Goal: Task Accomplishment & Management: Manage account settings

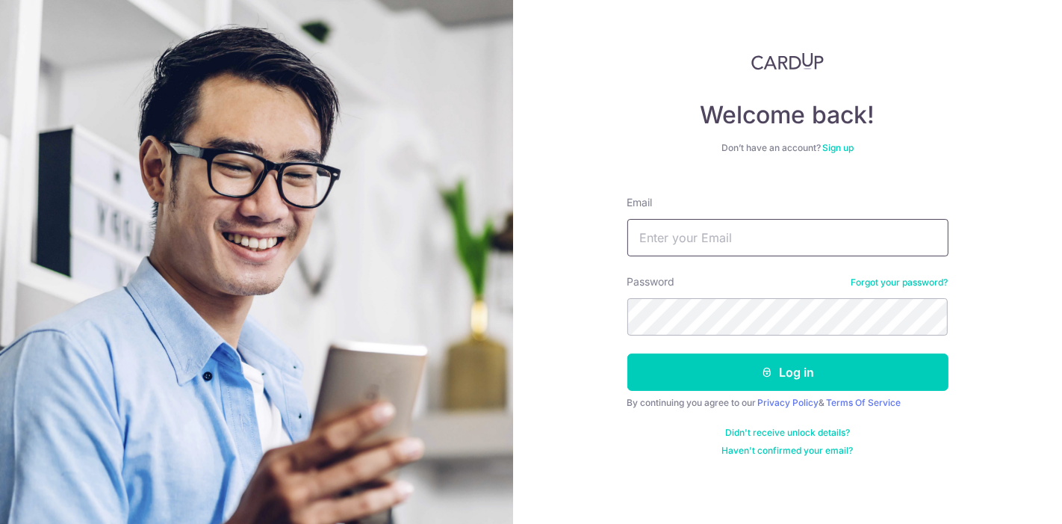
click at [789, 238] on input "Email" at bounding box center [787, 237] width 321 height 37
type input "a"
type input "[EMAIL_ADDRESS][DOMAIN_NAME]"
click at [627, 353] on button "Log in" at bounding box center [787, 371] width 321 height 37
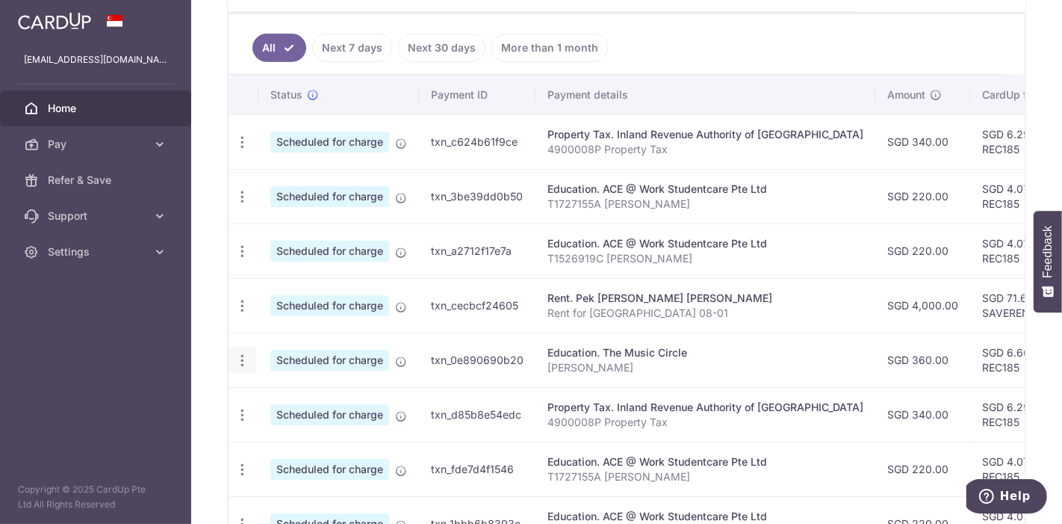
click at [240, 358] on icon "button" at bounding box center [243, 361] width 16 height 16
click at [294, 394] on span "Update payment" at bounding box center [322, 401] width 102 height 18
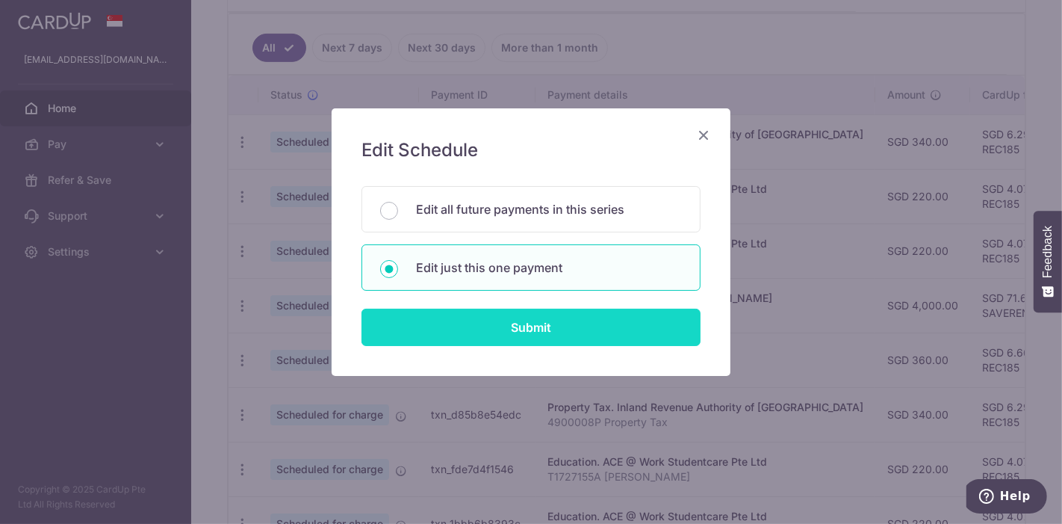
click at [465, 321] on input "Submit" at bounding box center [530, 326] width 339 height 37
radio input "true"
type input "360.00"
type input "[DATE]"
type input "[PERSON_NAME]"
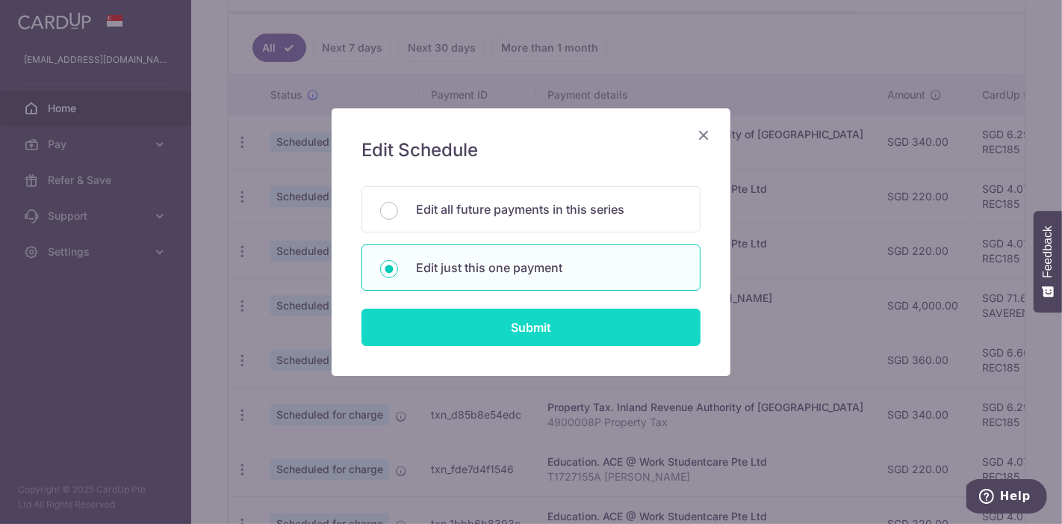
type input "REC185"
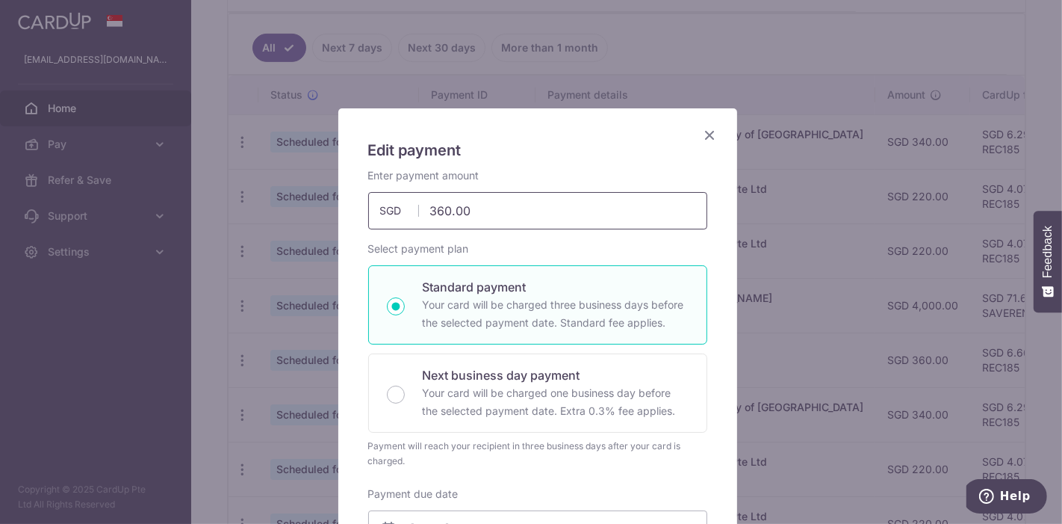
click at [435, 214] on input "360.00" at bounding box center [537, 210] width 339 height 37
type input "326.00"
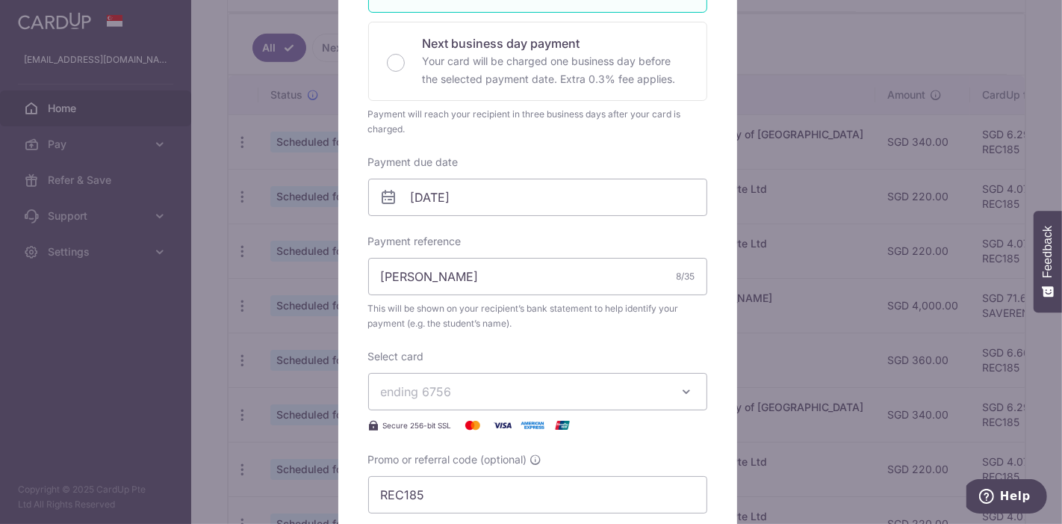
scroll to position [328, 0]
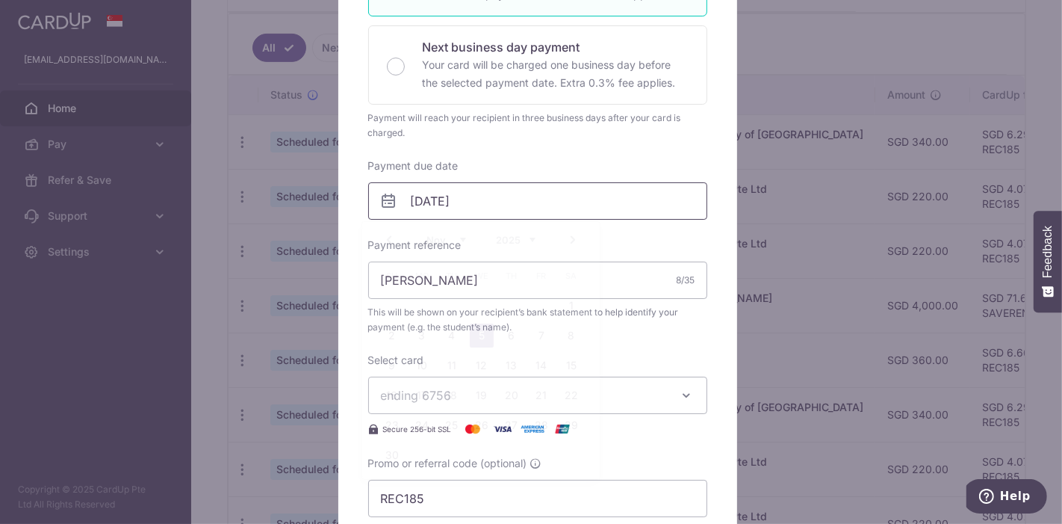
click at [435, 214] on input "[DATE]" at bounding box center [537, 200] width 339 height 37
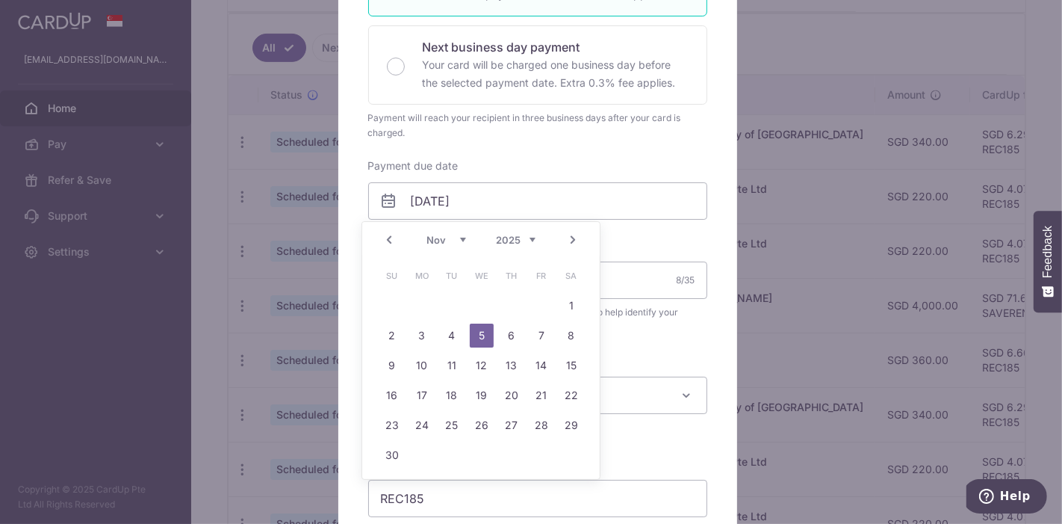
click at [715, 195] on div "Edit payment By clicking apply, you will make changes to all payments to The Mu…" at bounding box center [537, 277] width 399 height 994
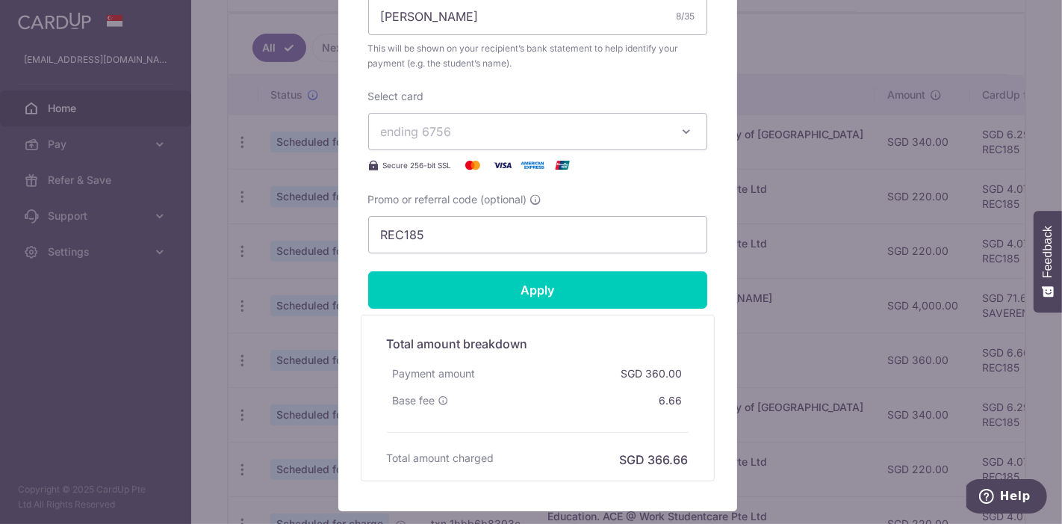
scroll to position [595, 0]
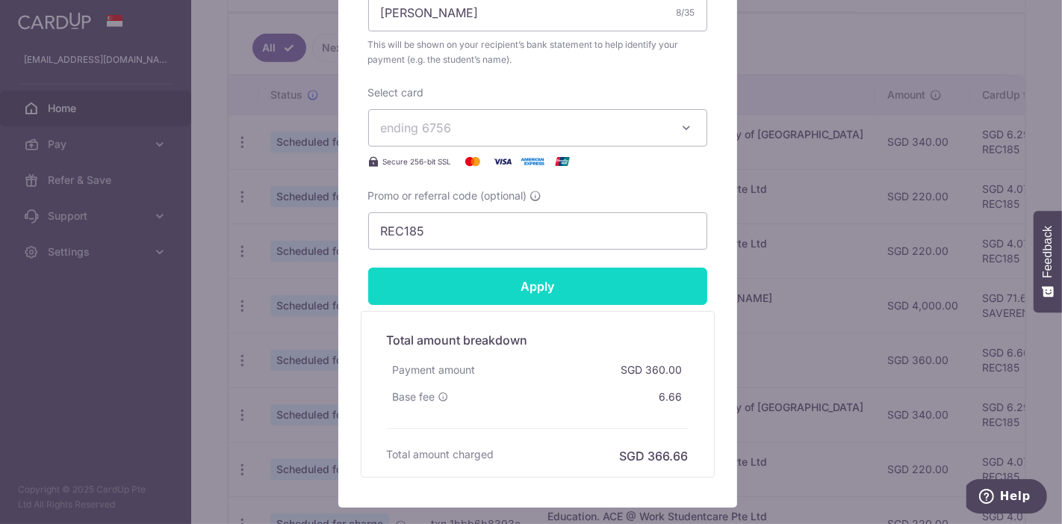
click at [575, 285] on input "Apply" at bounding box center [537, 285] width 339 height 37
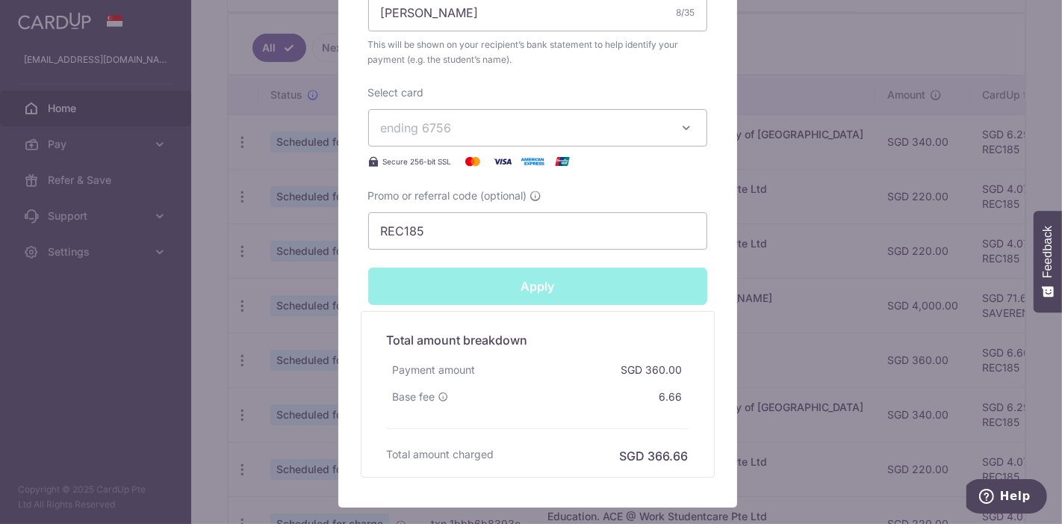
type input "Successfully Applied"
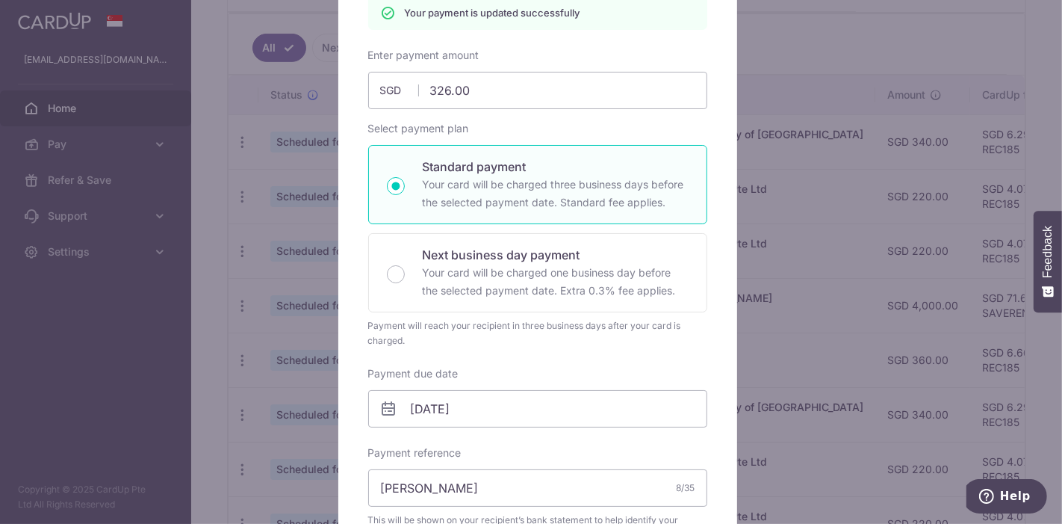
scroll to position [0, 0]
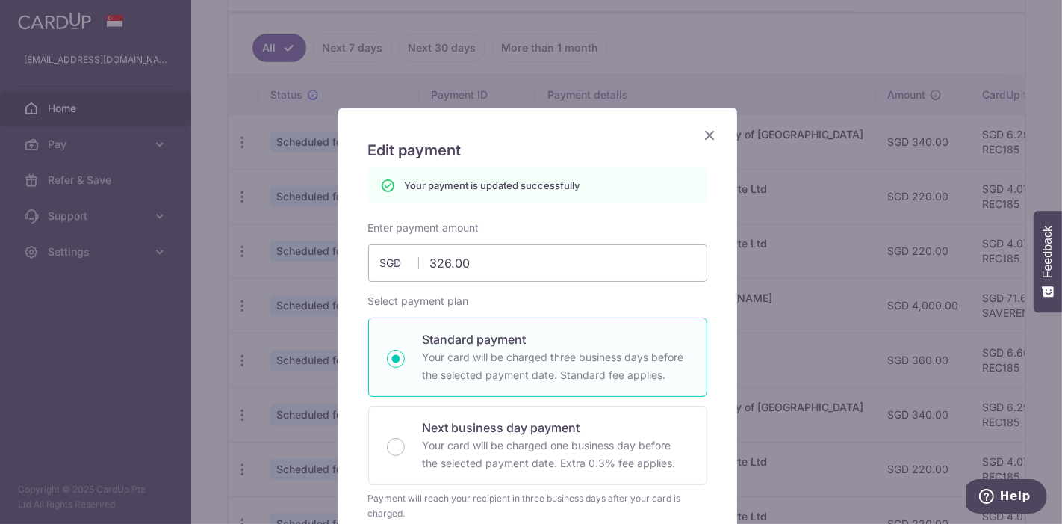
click at [701, 132] on icon "Close" at bounding box center [710, 134] width 18 height 19
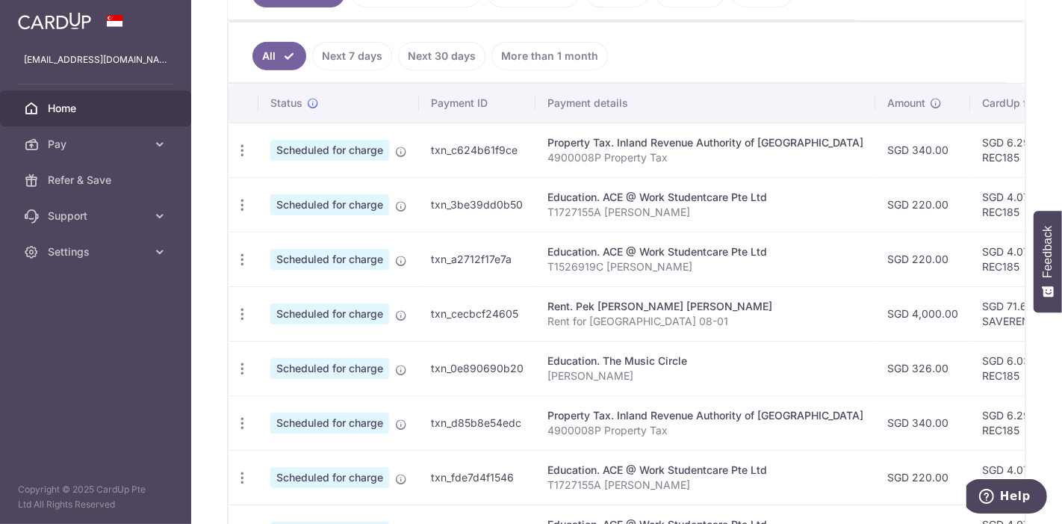
scroll to position [416, 0]
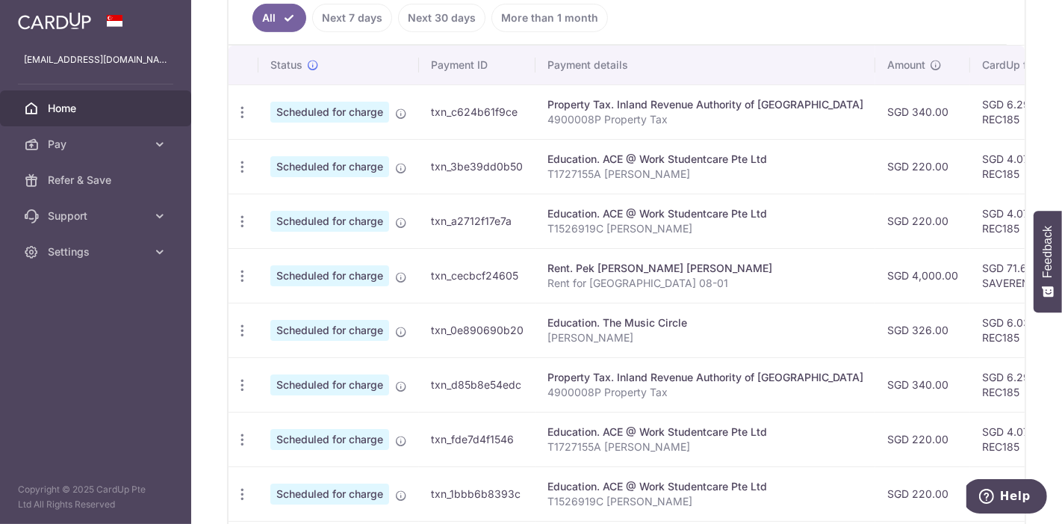
click at [802, 304] on td "Education. The Music Circle Thea Ang" at bounding box center [706, 329] width 340 height 55
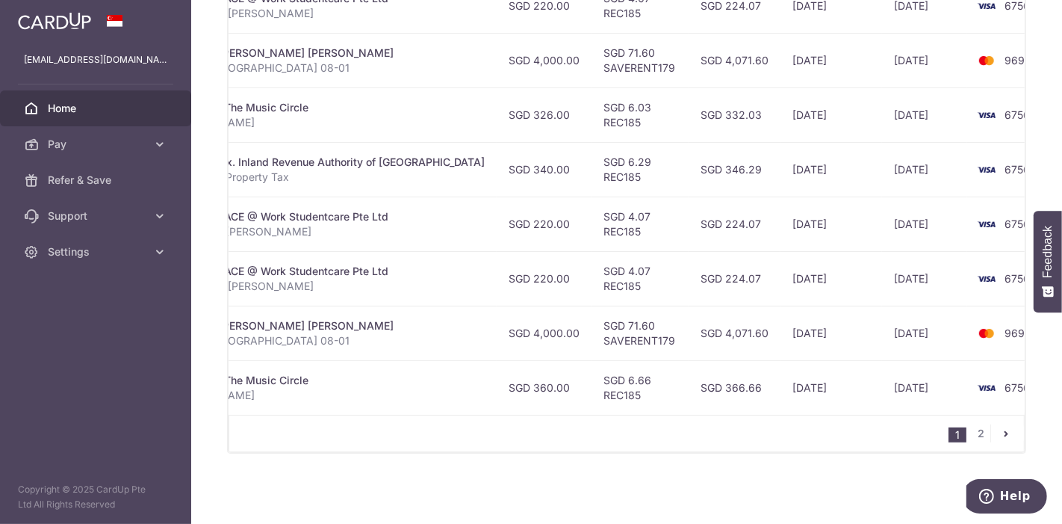
scroll to position [633, 0]
click at [972, 432] on link "2" at bounding box center [981, 433] width 18 height 18
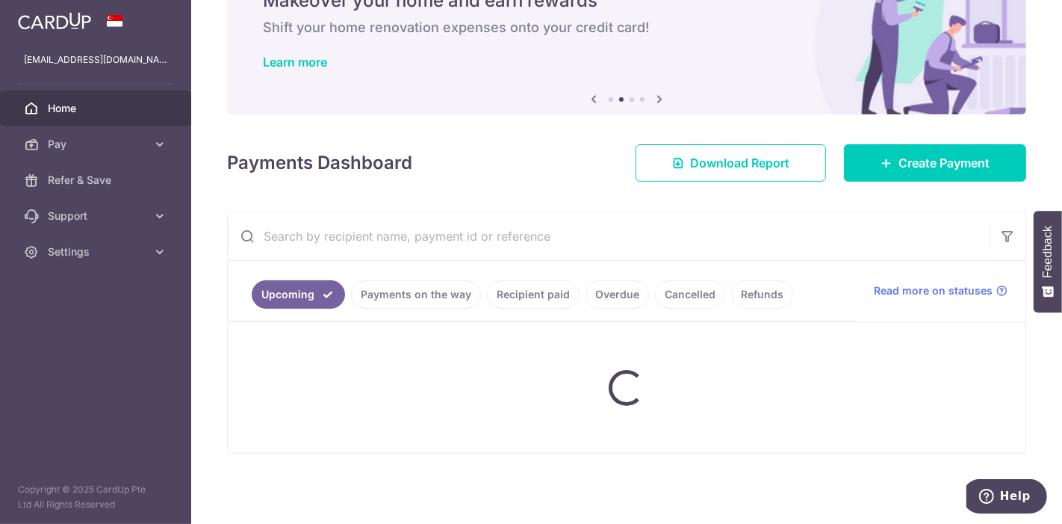
scroll to position [75, 0]
